Goal: Task Accomplishment & Management: Manage account settings

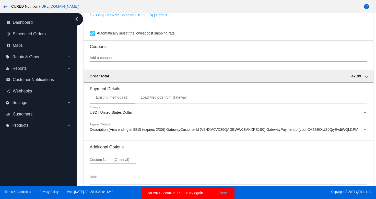
scroll to position [454, 0]
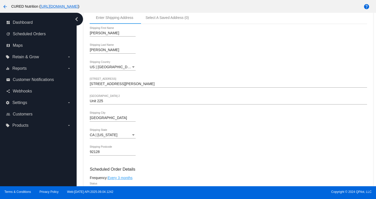
scroll to position [0, 0]
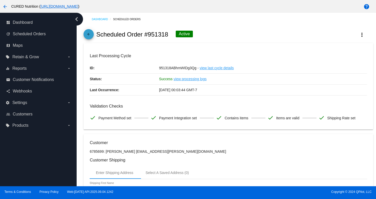
click at [90, 39] on span "arrow_back" at bounding box center [89, 35] width 6 height 13
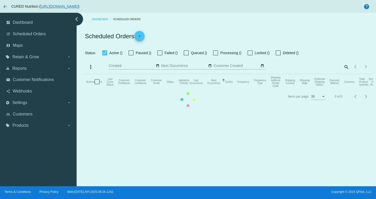
checkbox input "true"
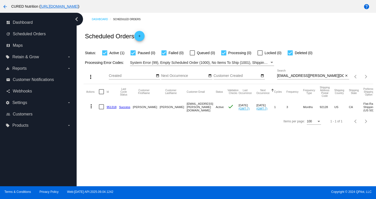
click at [295, 78] on div "[EMAIL_ADDRESS][PERSON_NAME][DOMAIN_NAME] Search" at bounding box center [310, 74] width 67 height 10
click at [295, 76] on input "[EMAIL_ADDRESS][PERSON_NAME][DOMAIN_NAME]" at bounding box center [310, 76] width 67 height 4
paste input "[EMAIL_ADDRESS][DOMAIN_NAME]"
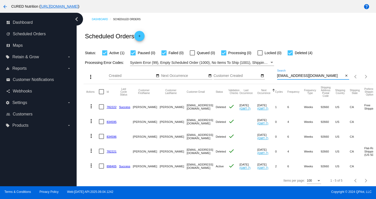
click at [292, 75] on input "[EMAIL_ADDRESS][DOMAIN_NAME]" at bounding box center [310, 76] width 67 height 4
click at [291, 75] on input "[EMAIL_ADDRESS][DOMAIN_NAME]" at bounding box center [310, 76] width 67 height 4
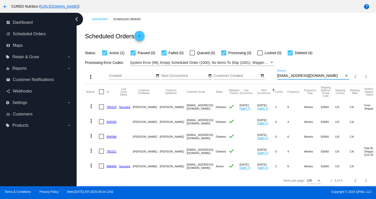
paste input "[PERSON_NAME][EMAIL_ADDRESS][PERSON_NAME]"
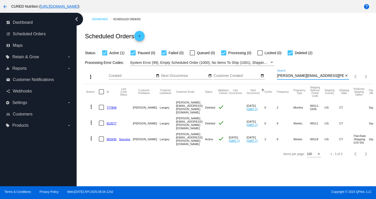
type input "[PERSON_NAME][EMAIL_ADDRESS][PERSON_NAME][DOMAIN_NAME]"
click at [111, 137] on link "903435" at bounding box center [112, 138] width 10 height 3
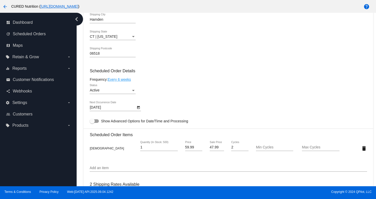
scroll to position [255, 0]
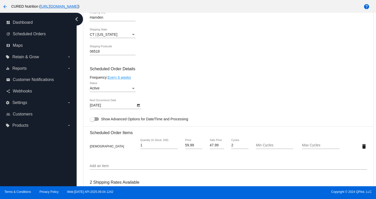
click at [139, 107] on icon "Open calendar" at bounding box center [138, 105] width 3 height 3
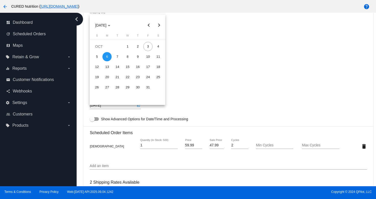
click at [160, 26] on button "Next month" at bounding box center [159, 25] width 10 height 10
click at [109, 78] on div "17" at bounding box center [106, 77] width 9 height 9
type input "[DATE]"
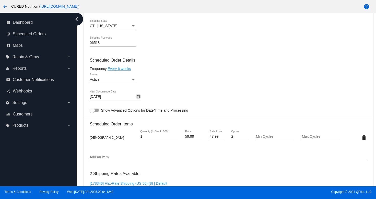
scroll to position [463, 0]
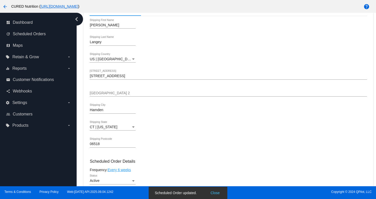
scroll to position [0, 0]
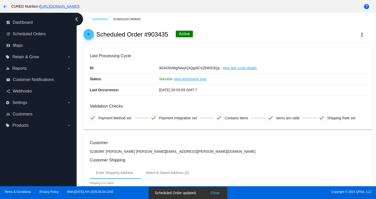
click at [86, 35] on mat-icon "arrow_back" at bounding box center [89, 35] width 6 height 6
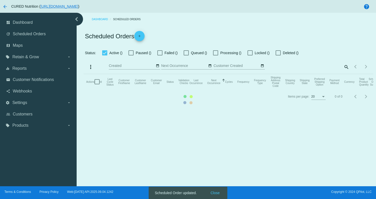
checkbox input "true"
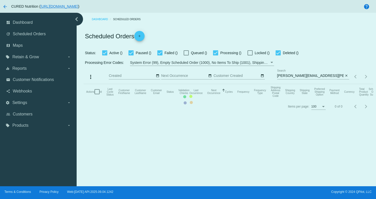
click at [314, 84] on mat-table "Actions Id Last Cycle Status Customer FirstName Customer LastName Customer Emai…" at bounding box center [228, 91] width 289 height 15
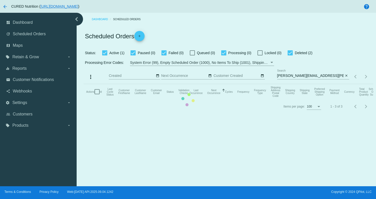
click at [314, 84] on mat-table "Actions Id Last Cycle Status Customer FirstName Customer LastName Customer Emai…" at bounding box center [228, 91] width 289 height 15
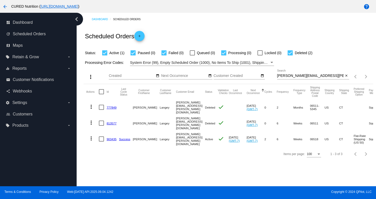
click at [296, 76] on input "[PERSON_NAME][EMAIL_ADDRESS][PERSON_NAME][DOMAIN_NAME]" at bounding box center [310, 76] width 67 height 4
paste input "[EMAIL_ADDRESS]"
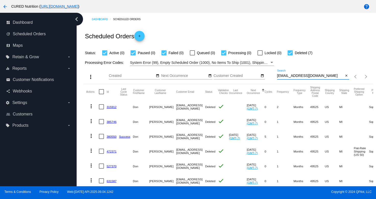
scroll to position [32, 0]
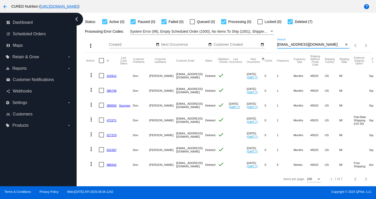
click at [287, 46] on input "[EMAIL_ADDRESS][DOMAIN_NAME]" at bounding box center [310, 45] width 67 height 4
paste input
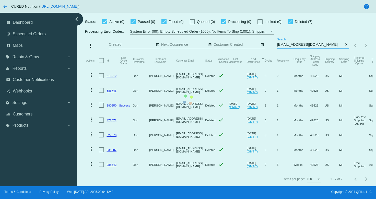
type input "[EMAIL_ADDRESS][DOMAIN_NAME]"
